Goal: Transaction & Acquisition: Purchase product/service

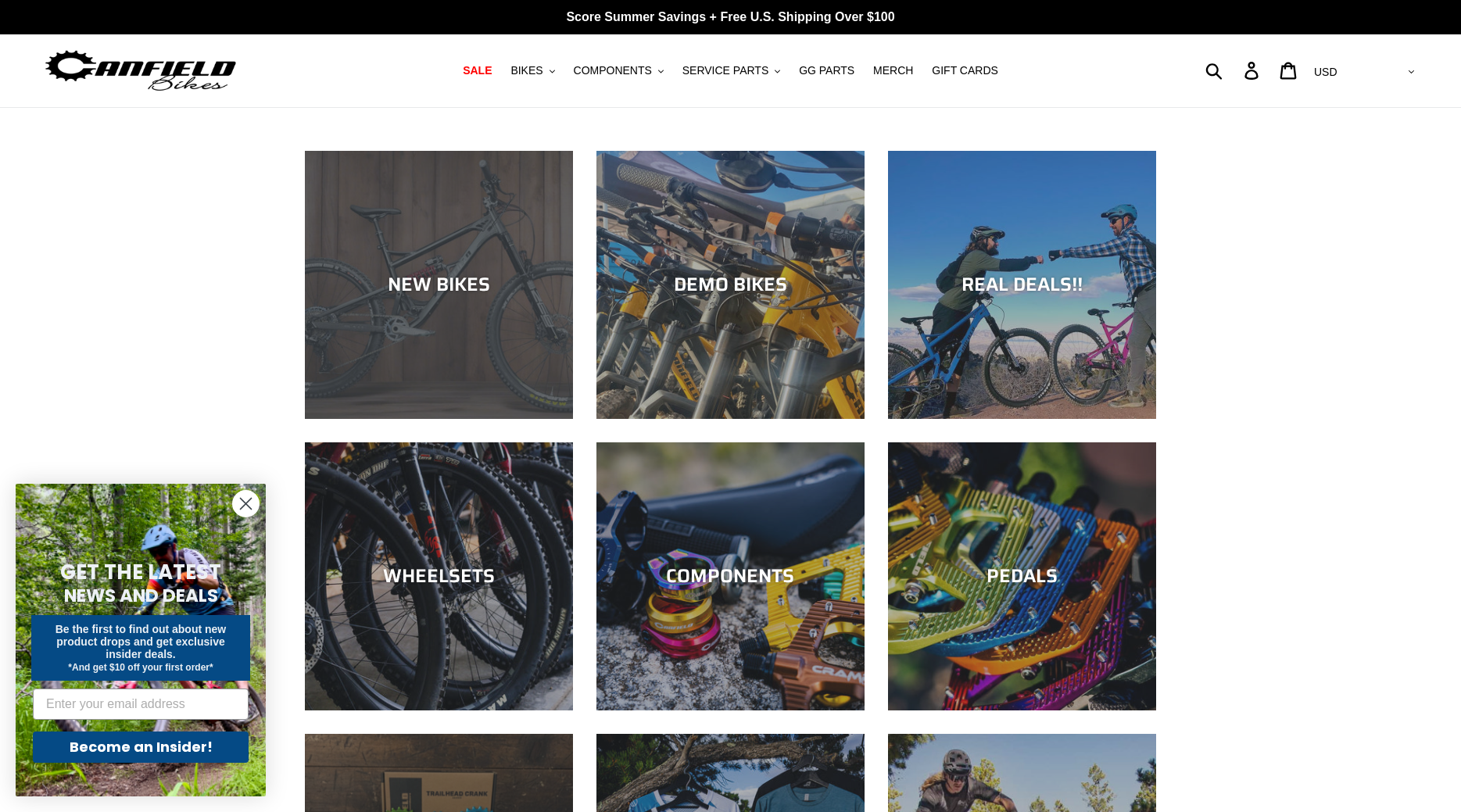
click at [429, 419] on div "NEW BIKES" at bounding box center [438, 419] width 268 height 0
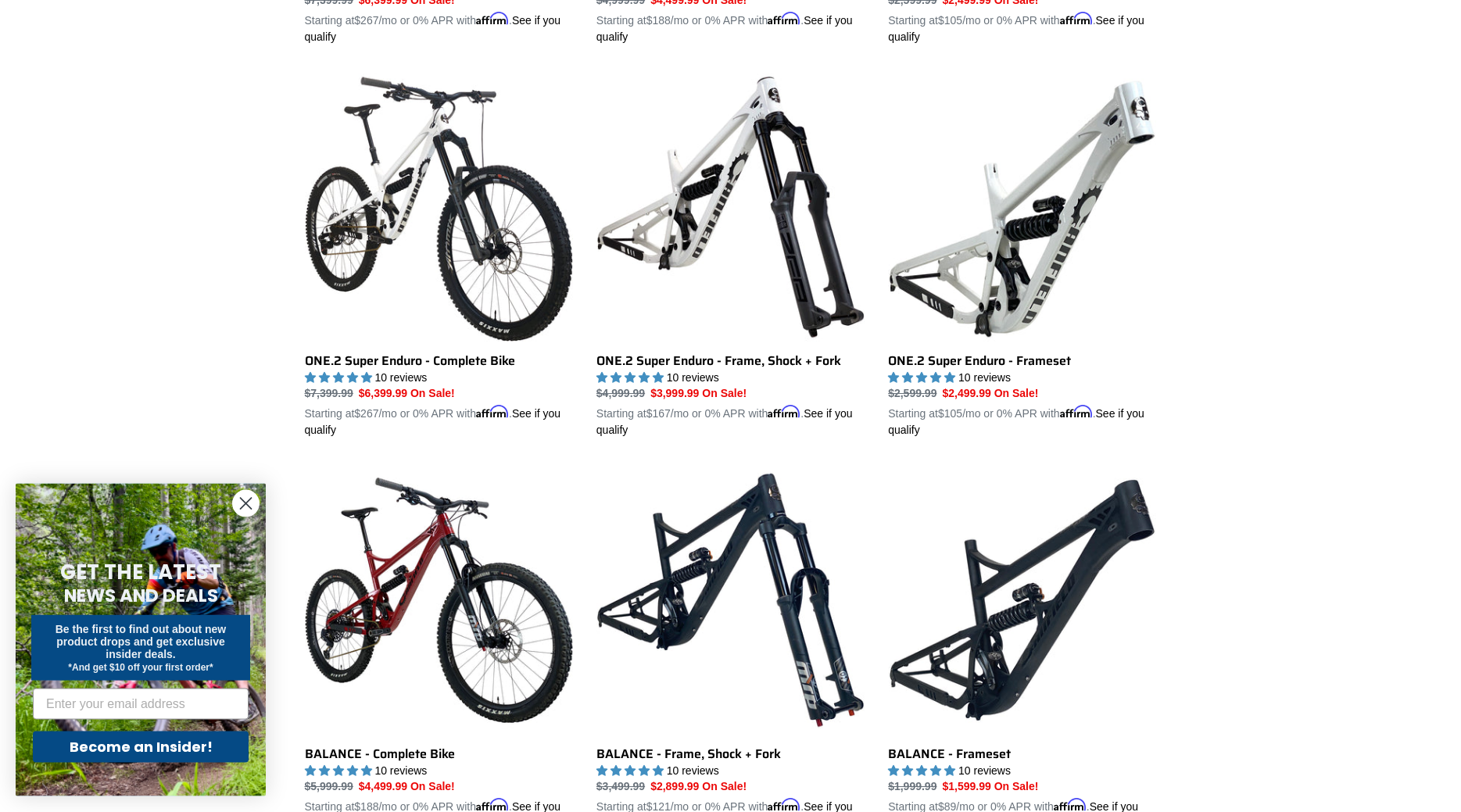
scroll to position [1195, 0]
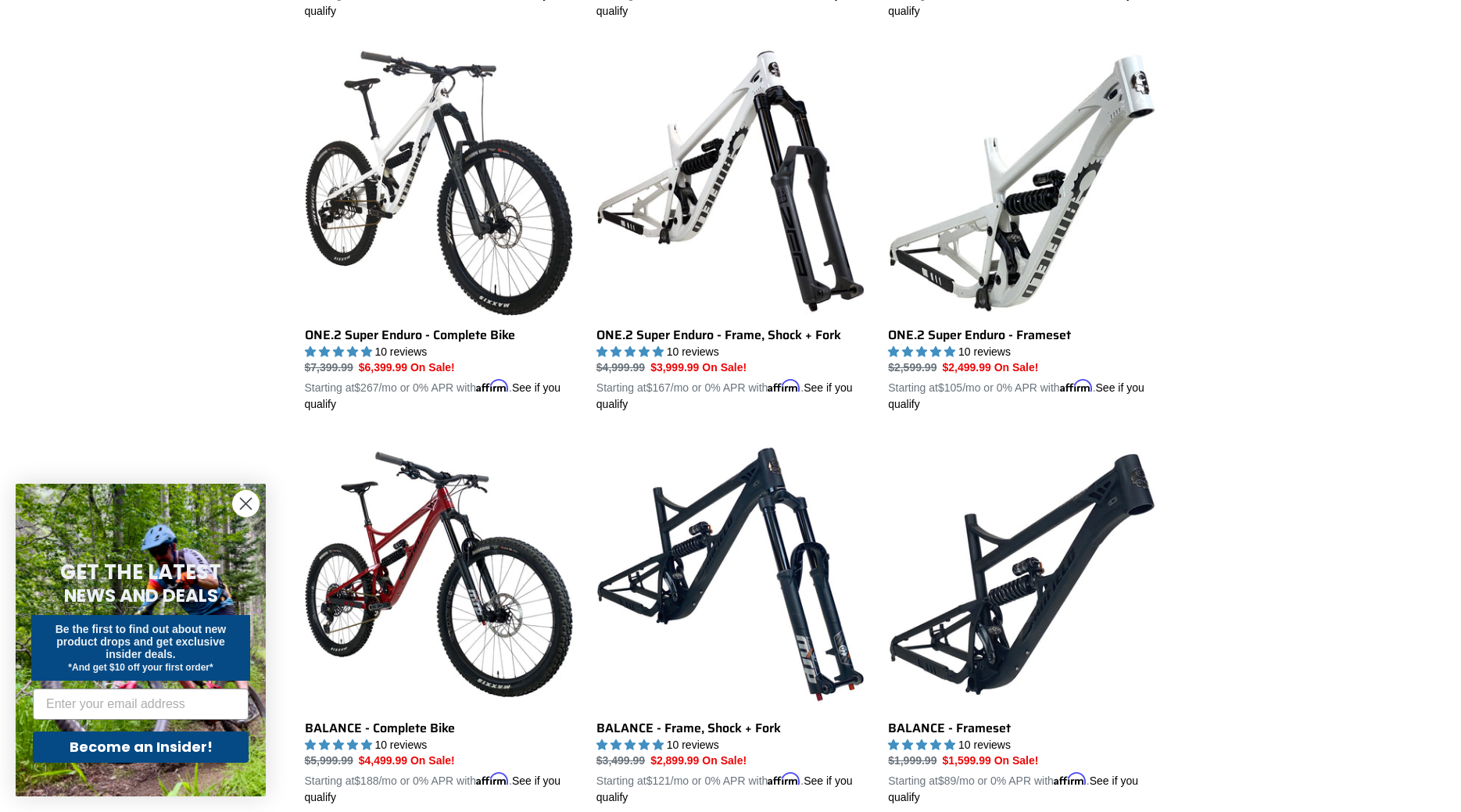
click at [224, 498] on form "GET THE LATEST NEWS AND DEALS Be the first to find out about new product drops …" at bounding box center [140, 640] width 250 height 312
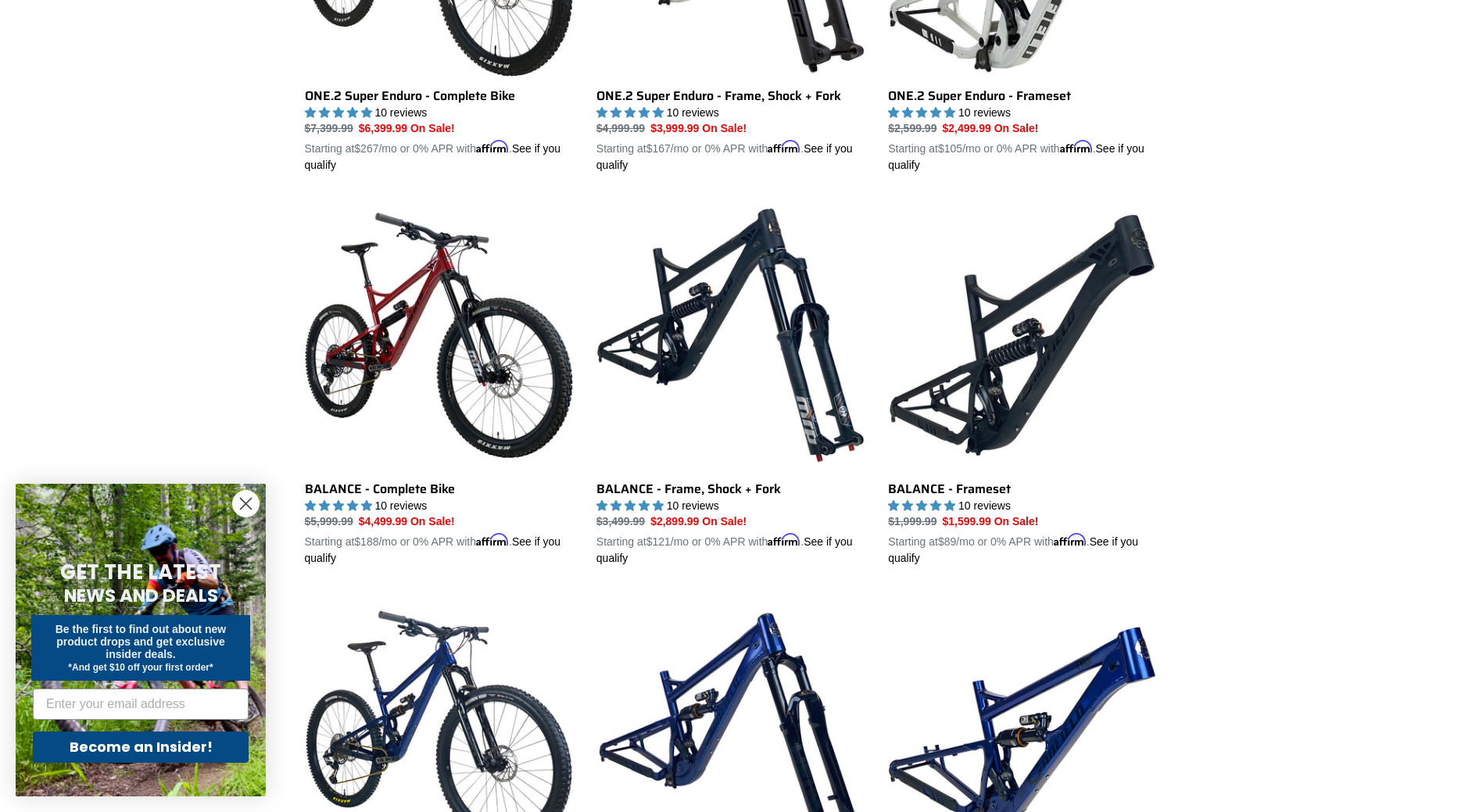
click at [237, 497] on circle "Close dialog" at bounding box center [246, 504] width 26 height 26
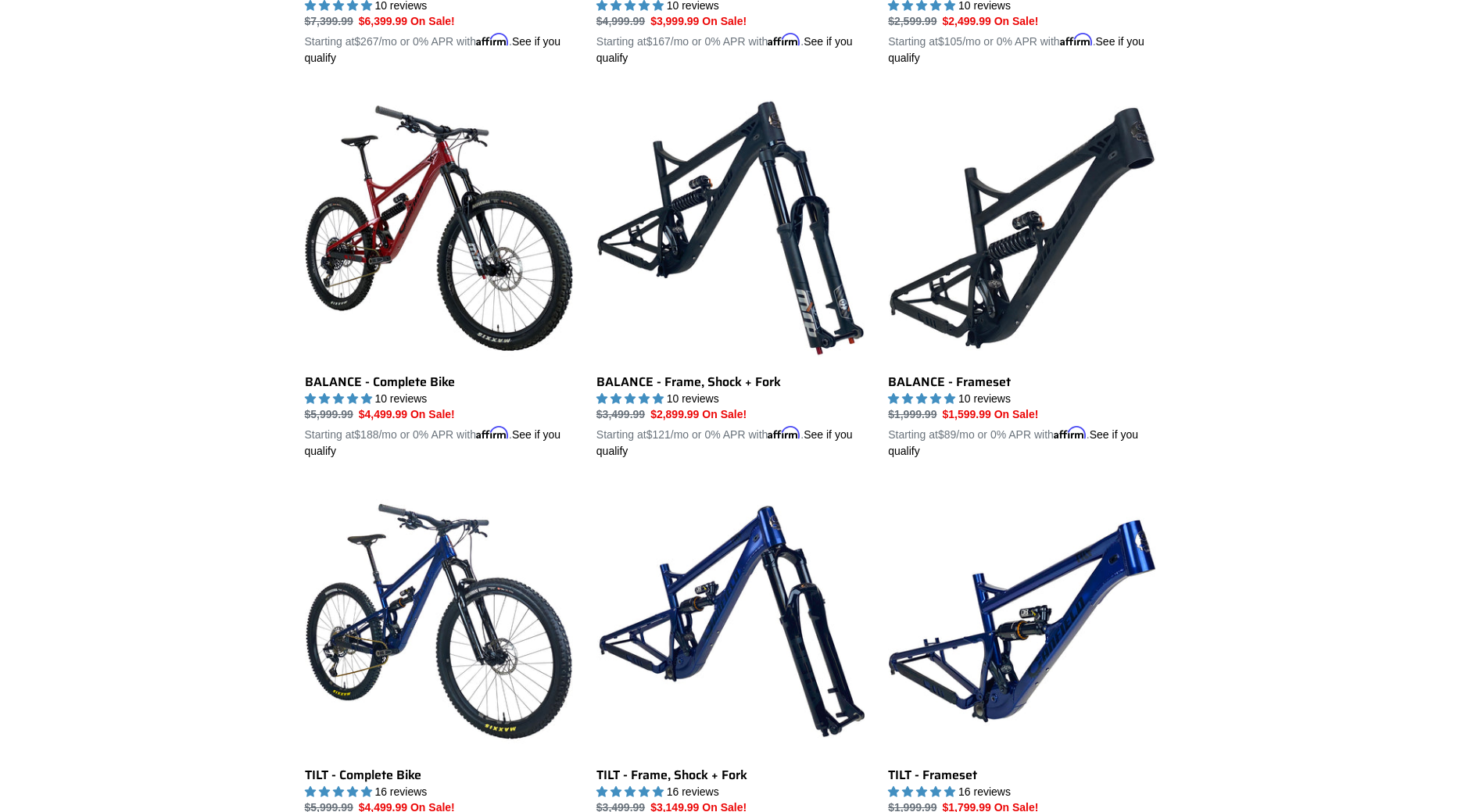
scroll to position [1514, 0]
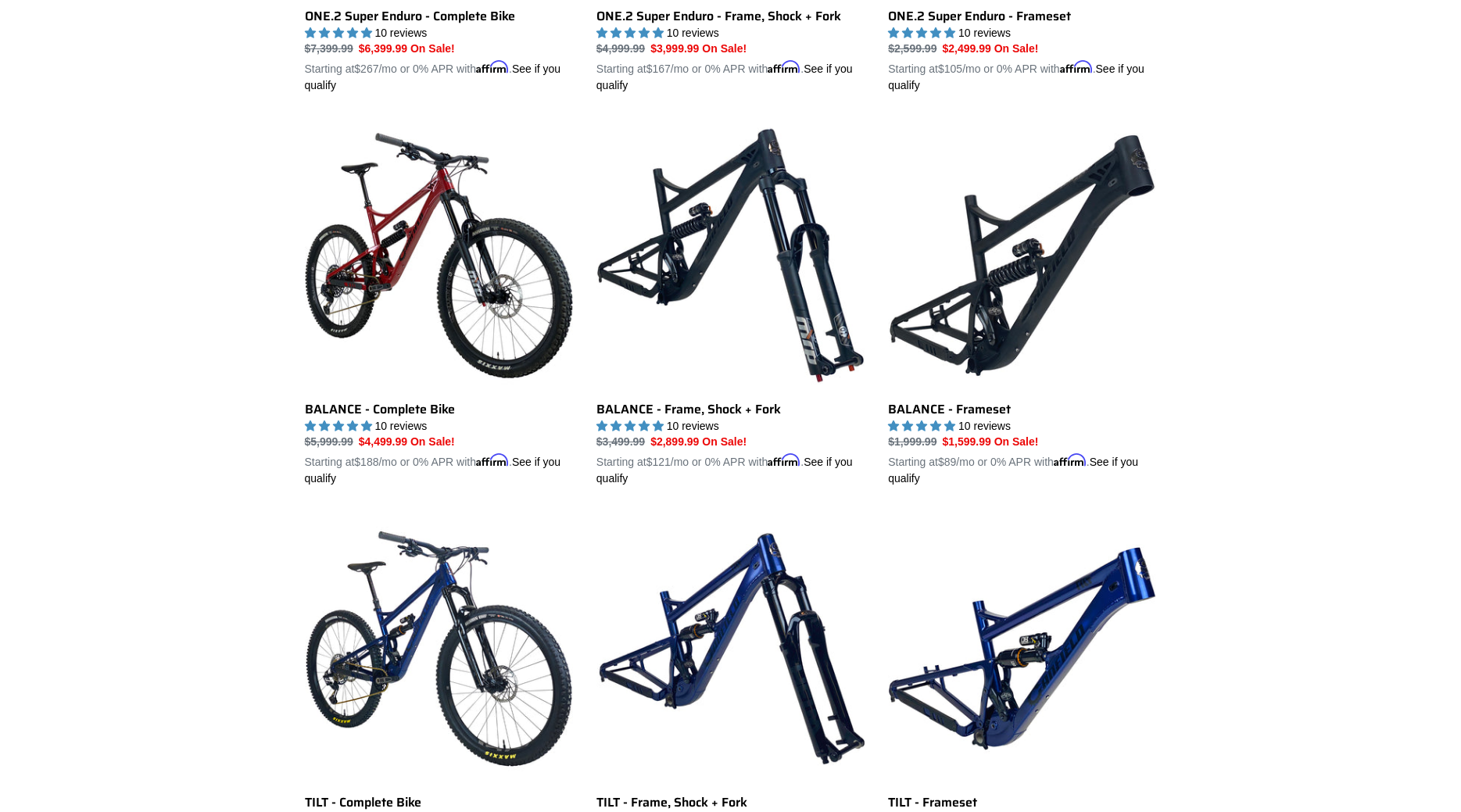
click at [1174, 368] on div "JEDI 29 - Complete Bike JEDI 29 - Complete Bike 7 reviews Regular price $7,999.…" at bounding box center [730, 304] width 938 height 2723
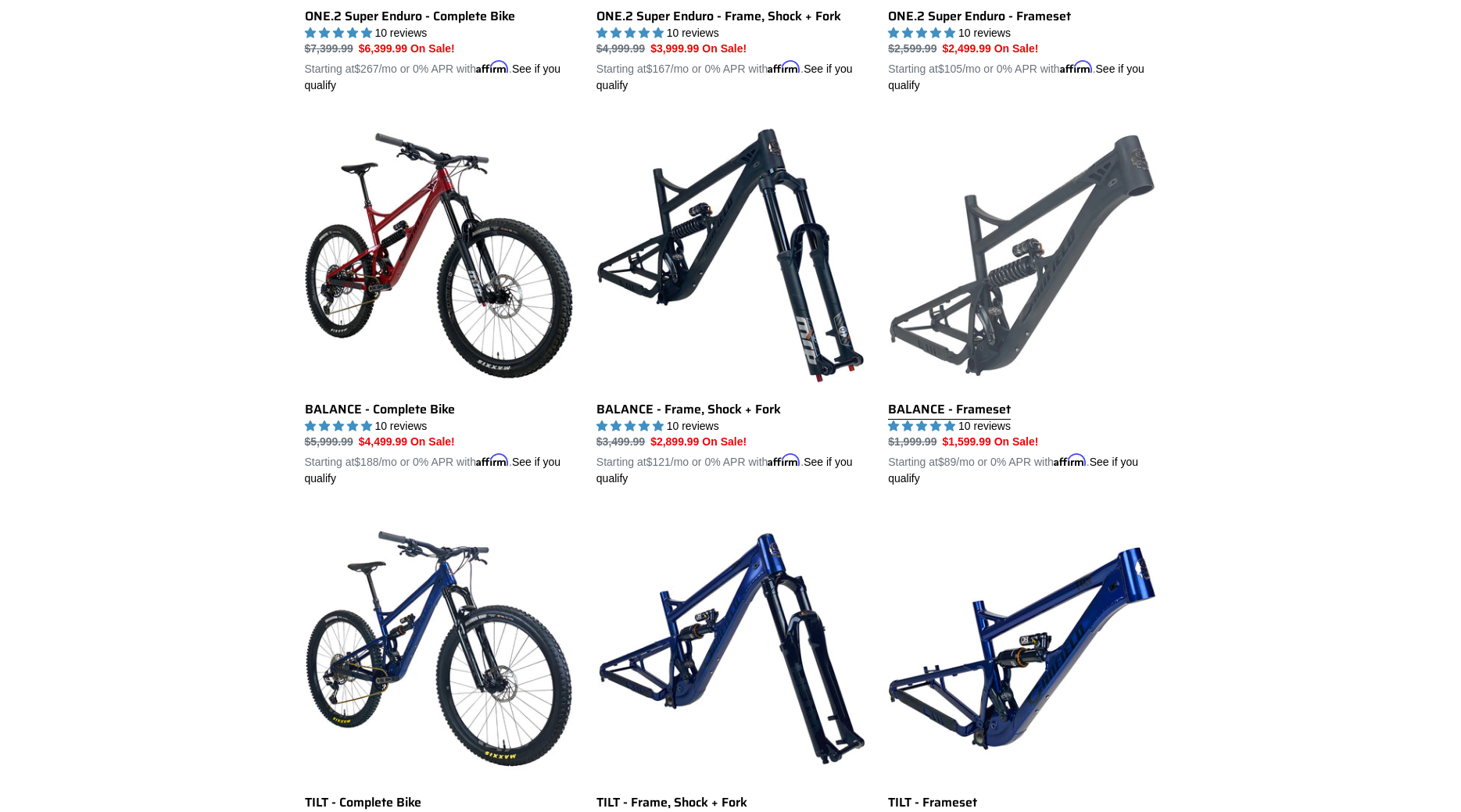
click at [1018, 317] on link "BALANCE - Frameset" at bounding box center [1022, 304] width 268 height 366
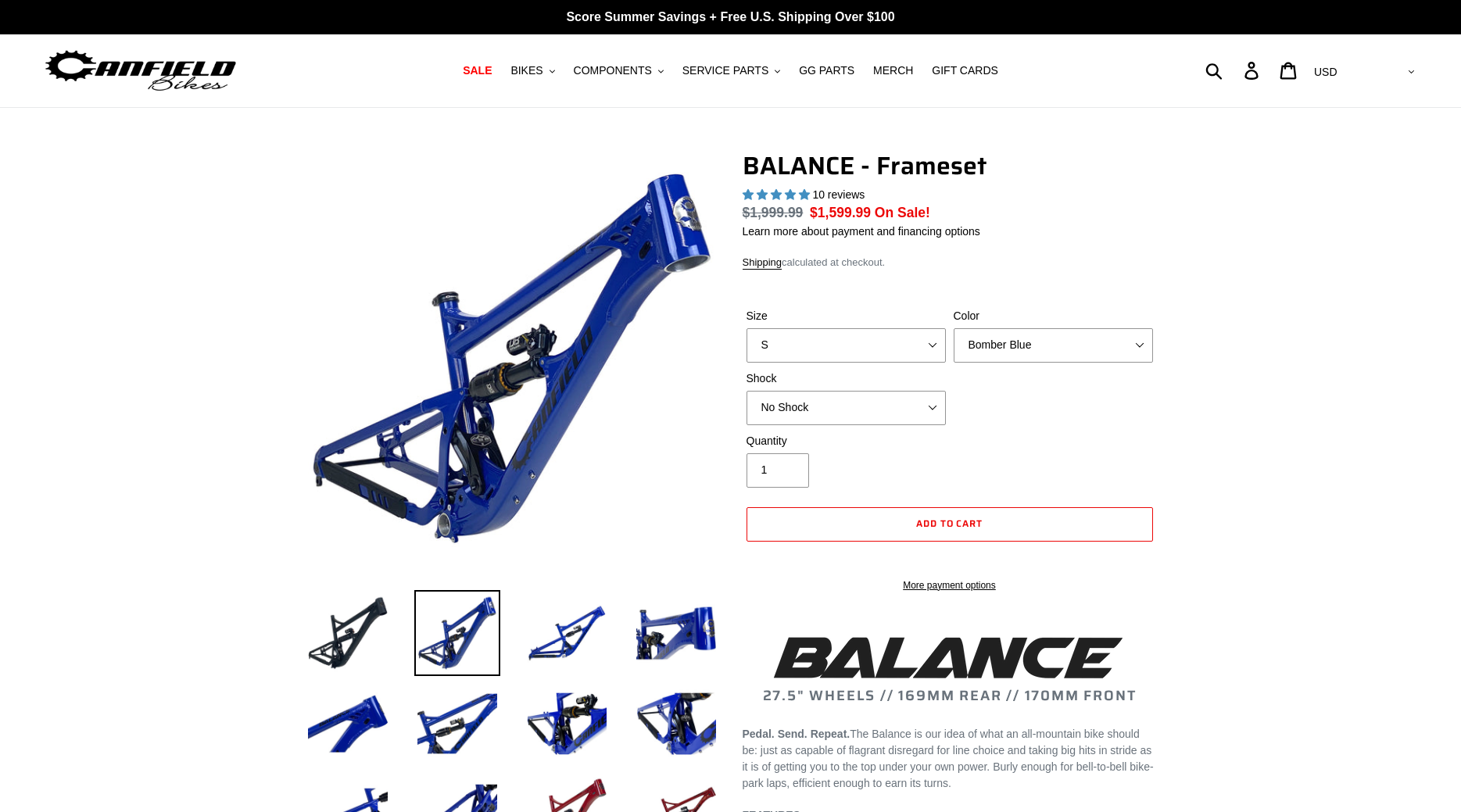
select select "highest-rating"
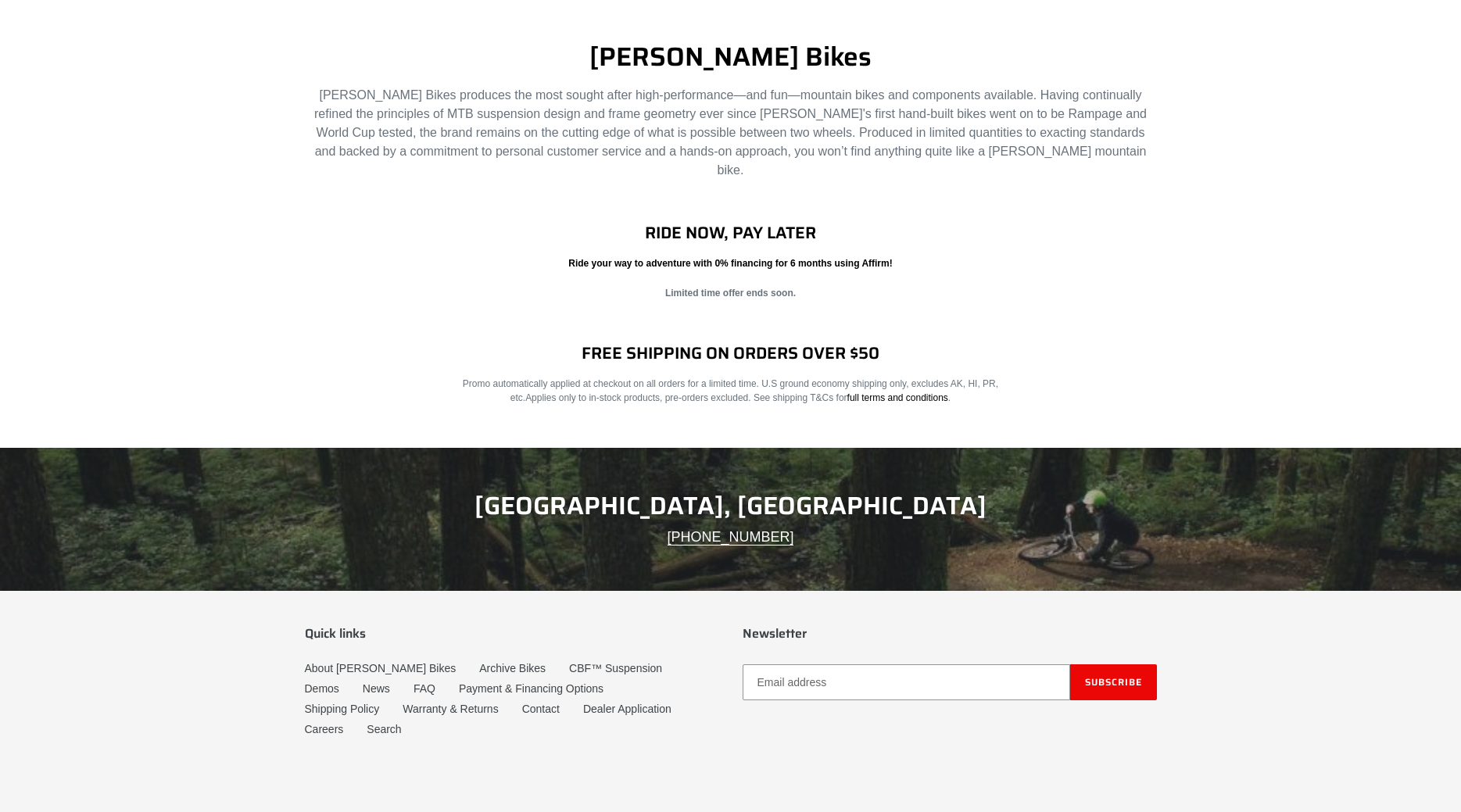
scroll to position [2358, 0]
